Goal: Information Seeking & Learning: Learn about a topic

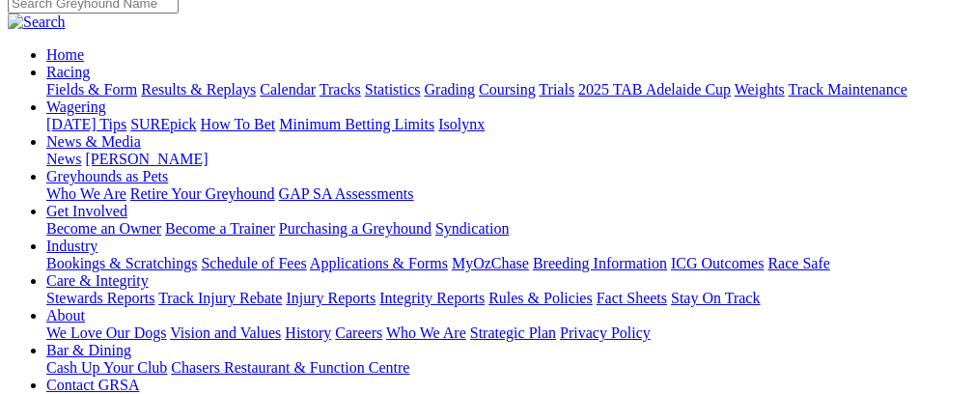
scroll to position [124, 0]
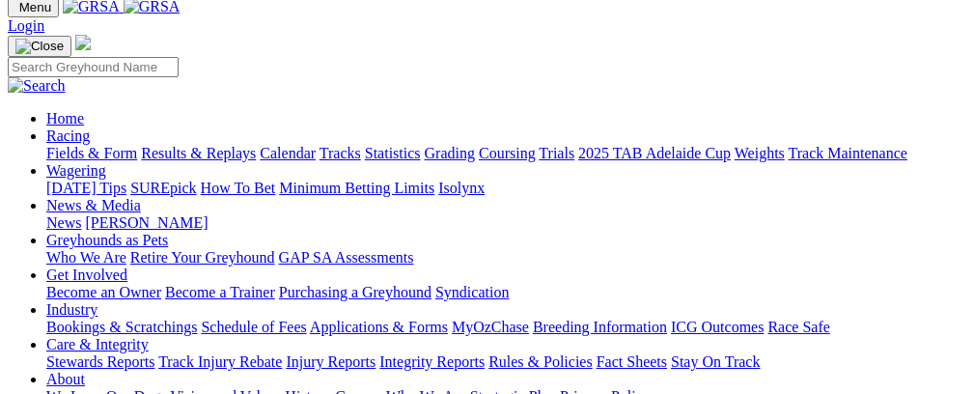
scroll to position [27, 0]
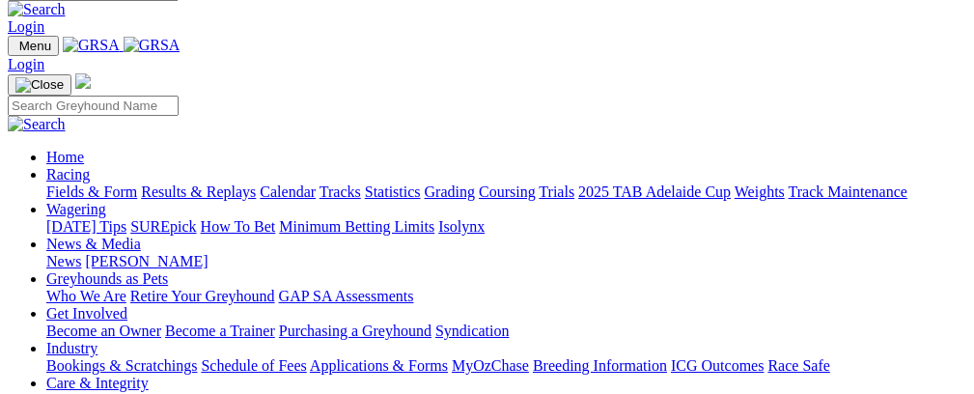
click at [141, 236] on link "News & Media" at bounding box center [93, 244] width 95 height 16
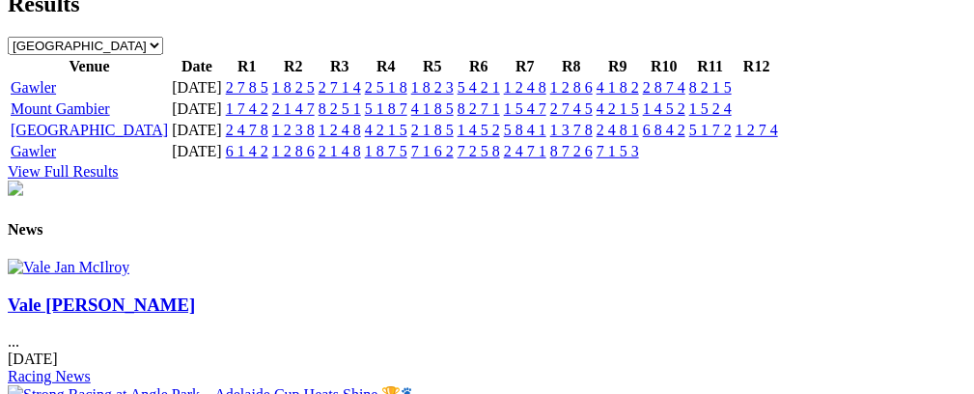
scroll to position [2300, 0]
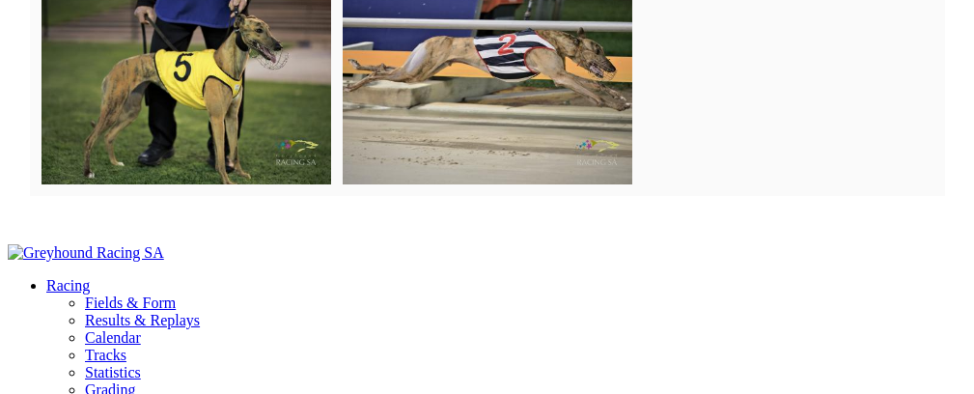
scroll to position [6818, 0]
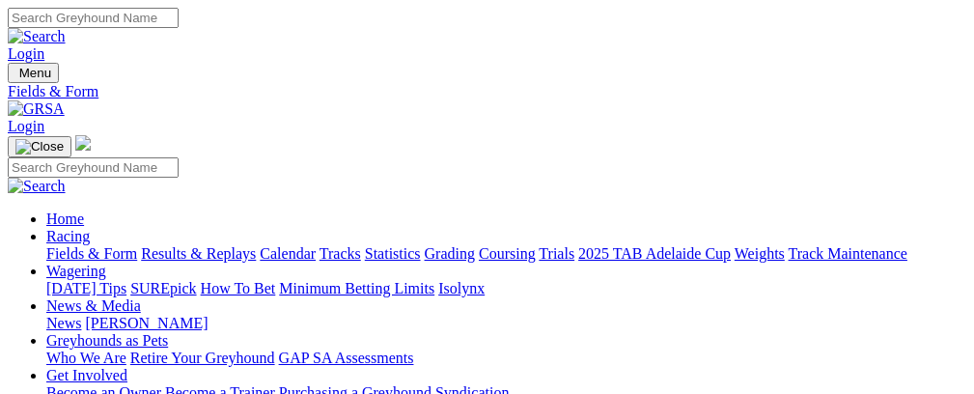
click at [90, 228] on link "Racing" at bounding box center [67, 236] width 43 height 16
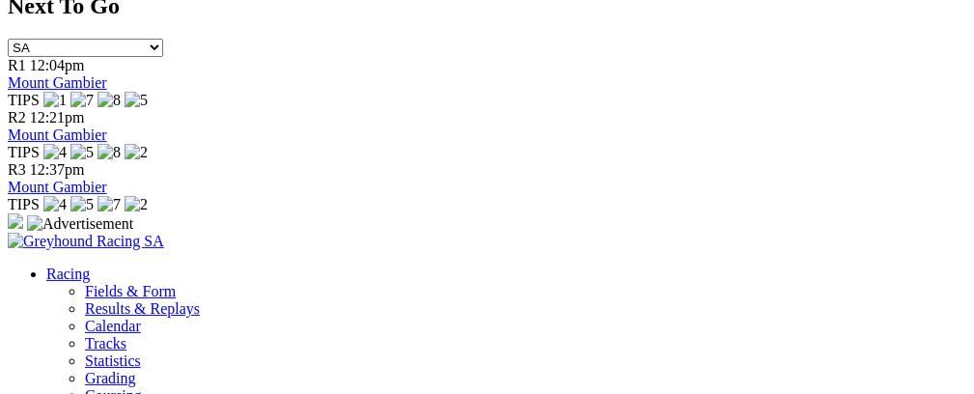
scroll to position [1114, 0]
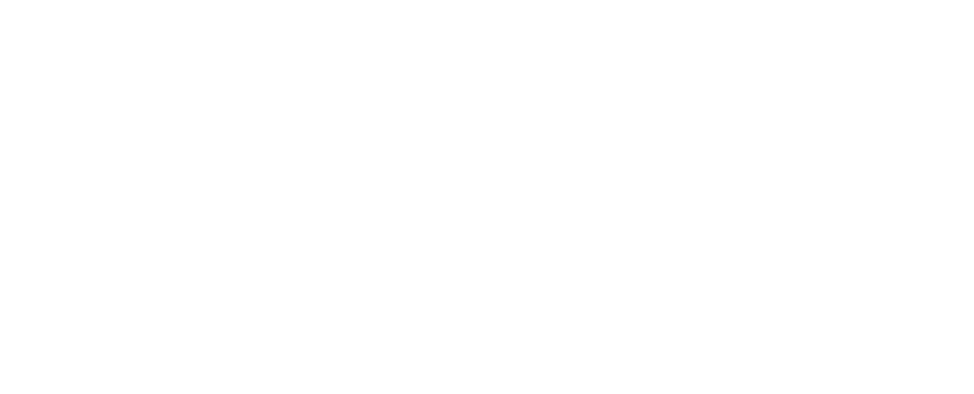
scroll to position [3800, 0]
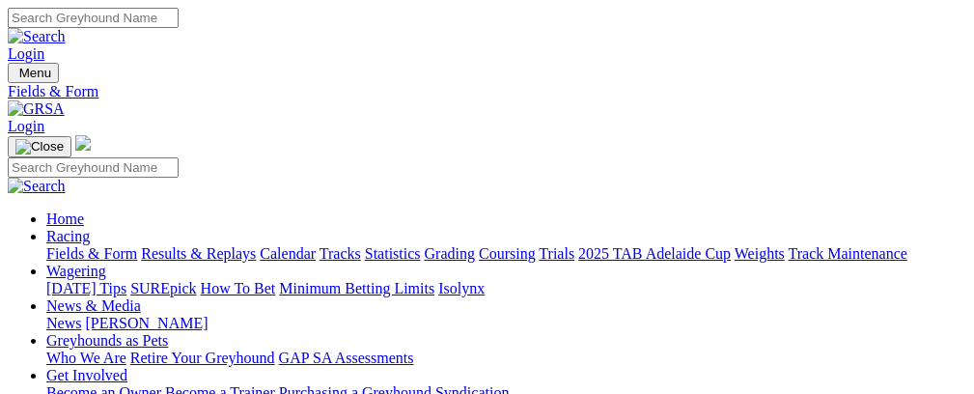
click at [141, 297] on link "News & Media" at bounding box center [93, 305] width 95 height 16
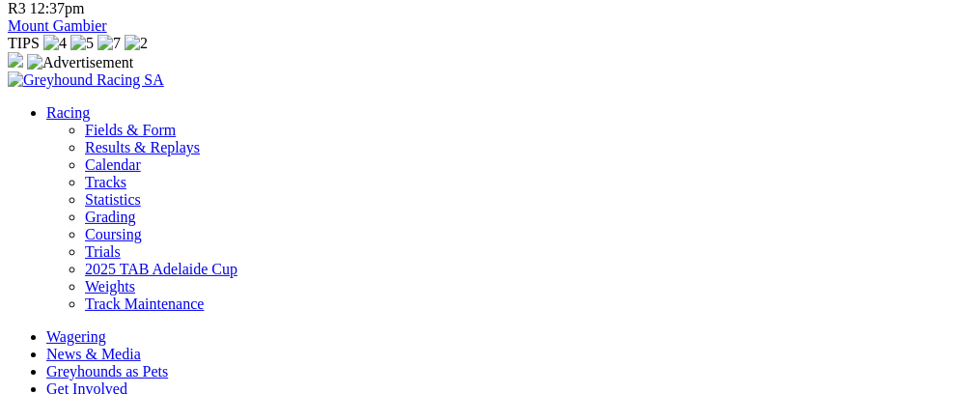
scroll to position [1324, 0]
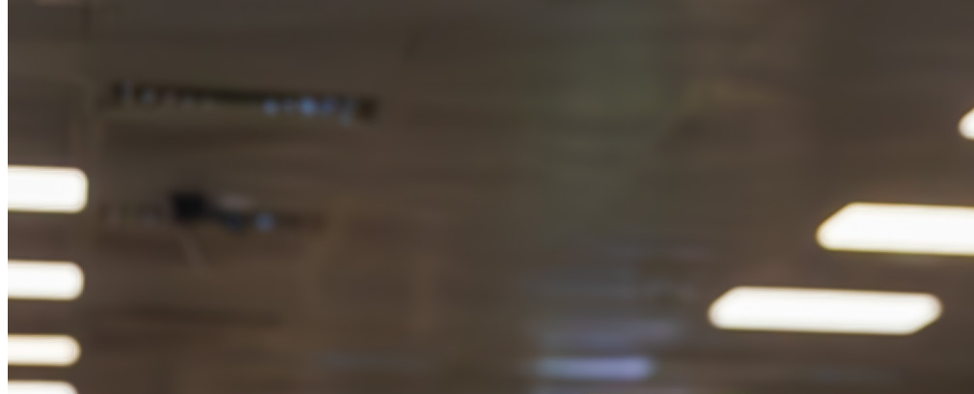
scroll to position [2568, 0]
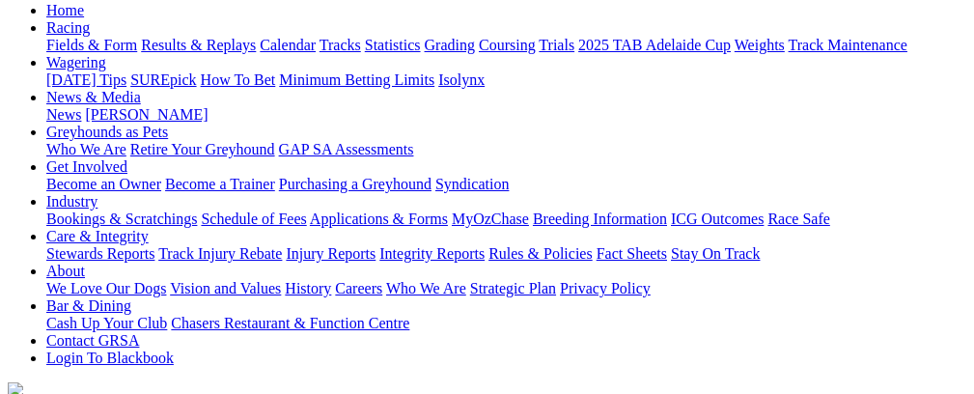
scroll to position [0, 0]
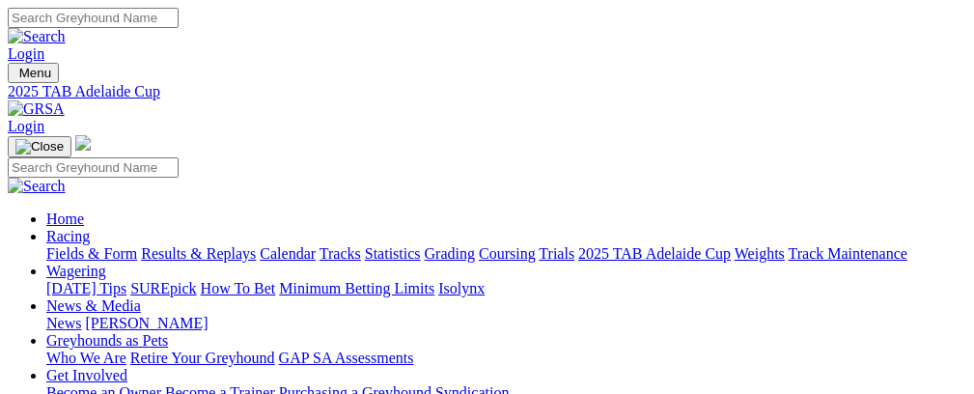
click at [141, 297] on link "News & Media" at bounding box center [93, 305] width 95 height 16
click at [62, 245] on link "Fields & Form" at bounding box center [91, 253] width 91 height 16
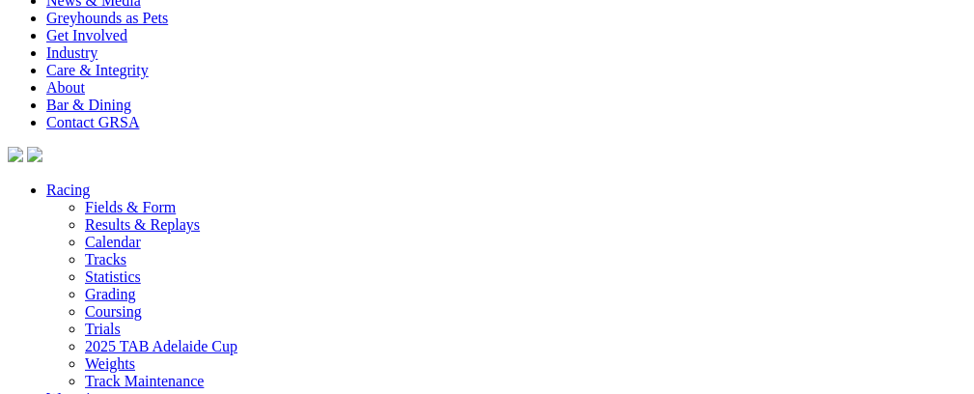
scroll to position [1607, 0]
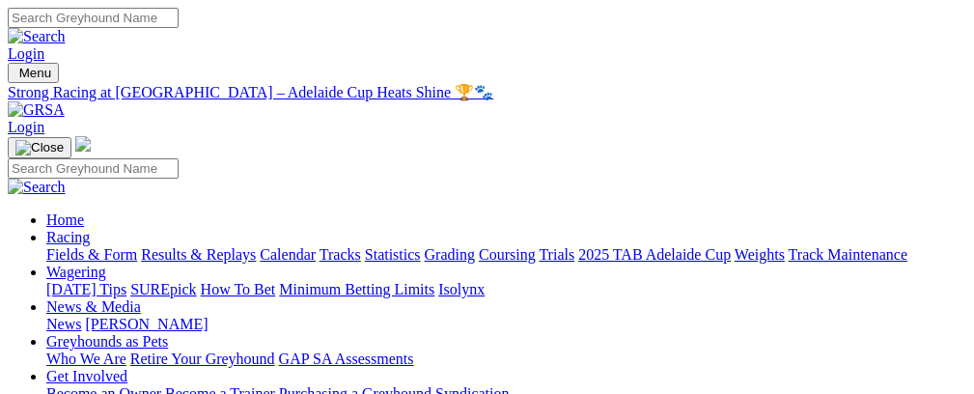
scroll to position [0, 11]
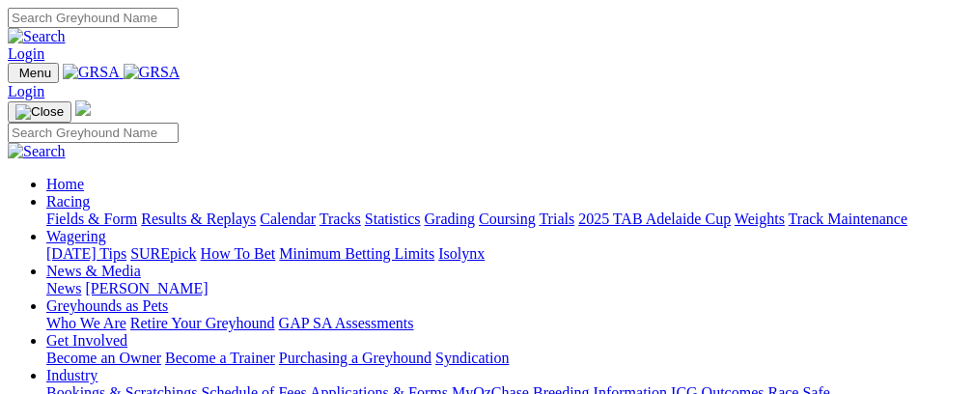
scroll to position [2305, 0]
